Goal: Transaction & Acquisition: Purchase product/service

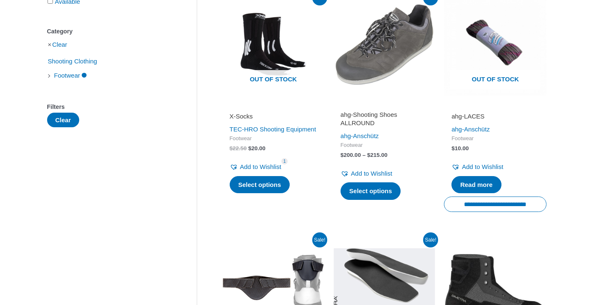
scroll to position [184, 0]
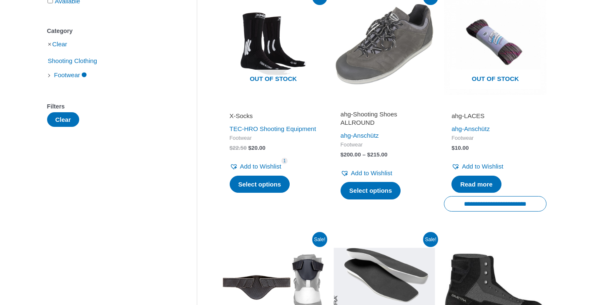
click at [374, 70] on img at bounding box center [384, 43] width 103 height 103
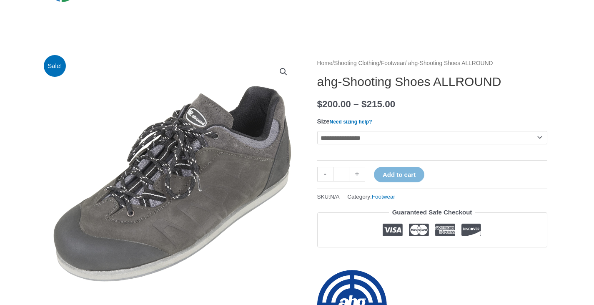
scroll to position [55, 0]
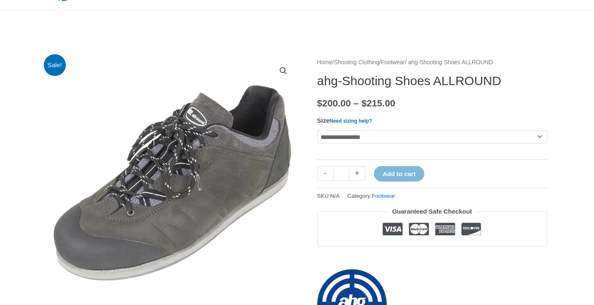
click at [362, 139] on select "**********" at bounding box center [432, 136] width 230 height 13
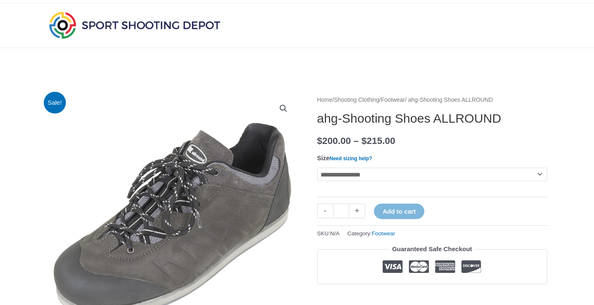
scroll to position [0, 0]
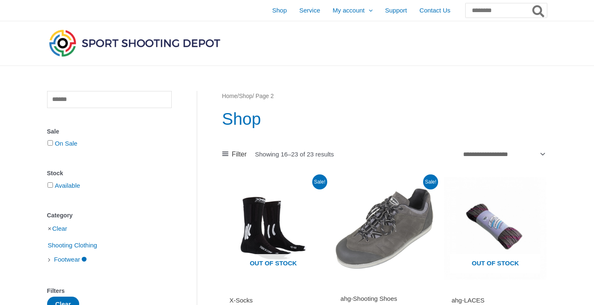
scroll to position [184, 0]
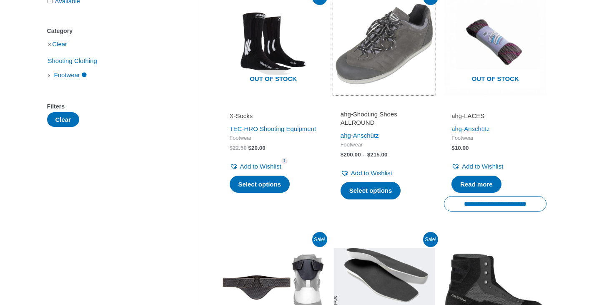
drag, startPoint x: 373, startPoint y: 87, endPoint x: 386, endPoint y: 99, distance: 17.1
drag, startPoint x: 386, startPoint y: 99, endPoint x: 365, endPoint y: 47, distance: 56.1
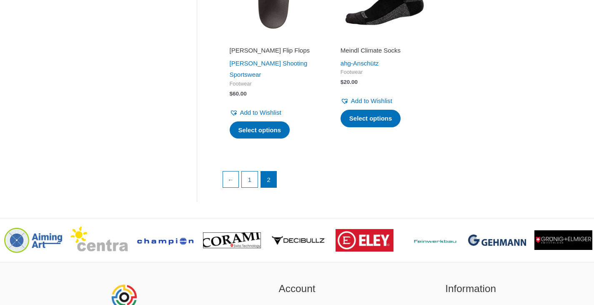
scroll to position [730, 0]
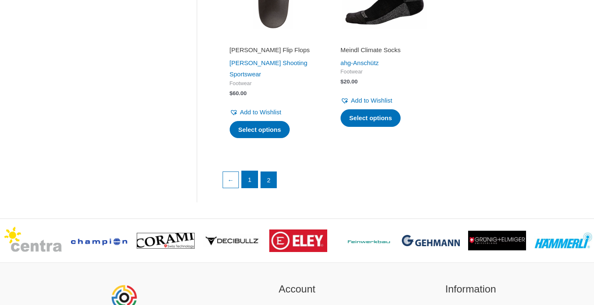
click at [248, 171] on link "1" at bounding box center [250, 179] width 16 height 17
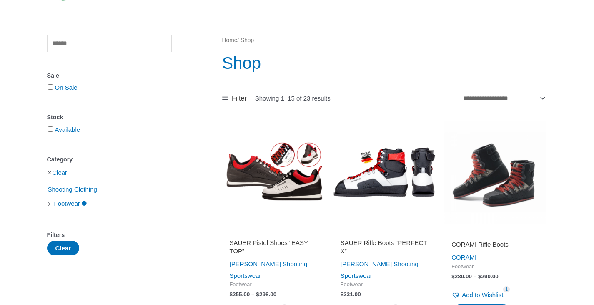
scroll to position [55, 0]
